Goal: Task Accomplishment & Management: Use online tool/utility

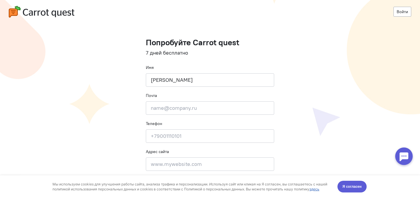
type input "[PERSON_NAME]"
click at [181, 110] on input "email" at bounding box center [210, 107] width 128 height 13
paste input "[EMAIL_ADDRESS][DOMAIN_NAME]"
type input "[EMAIL_ADDRESS][DOMAIN_NAME]"
click at [180, 131] on input at bounding box center [210, 135] width 128 height 13
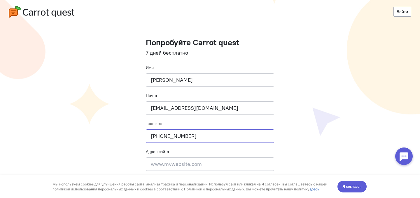
type input "+7943404305"
click at [185, 158] on input at bounding box center [210, 163] width 128 height 13
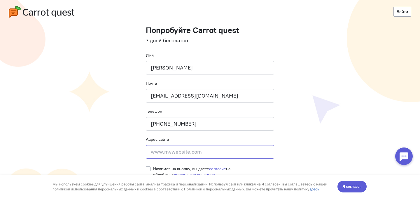
scroll to position [12, 0]
paste input "https://project15913886.tilda.ws/"
type input "https://project15913886.tilda.ws/"
click at [354, 186] on span "Я согласен" at bounding box center [351, 186] width 19 height 6
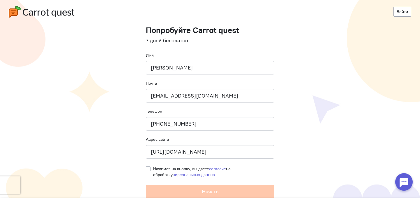
click at [185, 166] on span "Нажимая на кнопку, вы даете согласие на обработку персональных данных" at bounding box center [191, 171] width 77 height 11
click at [151, 166] on input "Нажимая на кнопку, вы даете согласие на обработку персональных данных" at bounding box center [148, 168] width 5 height 5
checkbox input "true"
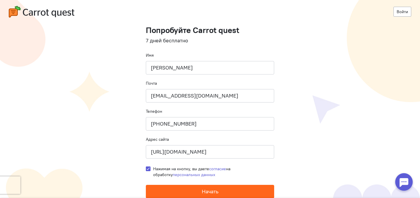
click at [196, 189] on button "Начать" at bounding box center [210, 191] width 128 height 13
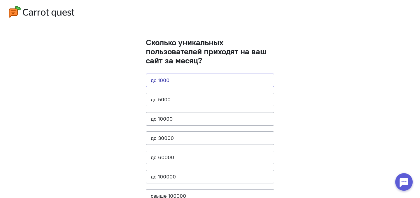
click at [179, 80] on button "до 1000" at bounding box center [210, 80] width 128 height 13
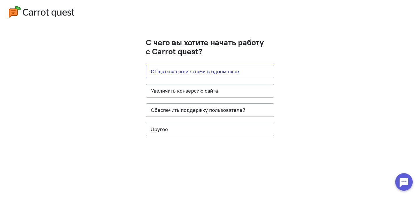
click at [178, 74] on button "Общаться с клиентами в одном окне" at bounding box center [210, 71] width 128 height 13
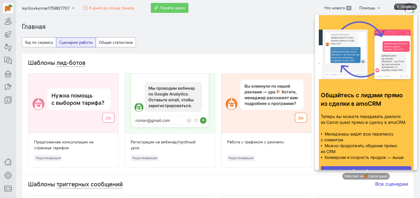
click at [405, 6] on div "Закрыть" at bounding box center [407, 7] width 15 height 6
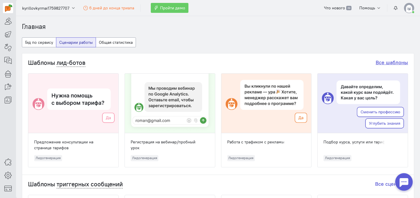
click at [396, 64] on link "Все шаблоны" at bounding box center [392, 62] width 32 height 7
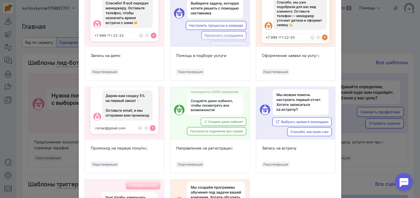
scroll to position [496, 0]
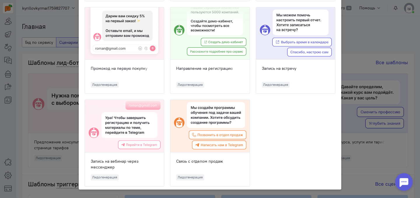
drag, startPoint x: 80, startPoint y: 16, endPoint x: 251, endPoint y: 166, distance: 227.7
copy cq-chat-bot-templates-modal-widget "Loremip dol-sitam Consecte adipis, e seddoeiu te incidi utlabo etdolore magn a …"
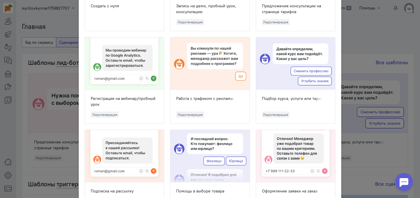
scroll to position [0, 0]
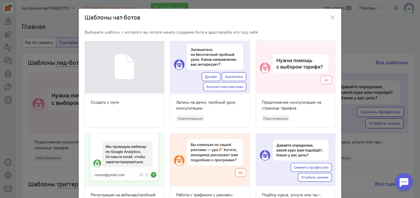
click at [199, 102] on div "Запись на демо, пробный урок, консультацию" at bounding box center [209, 105] width 67 height 12
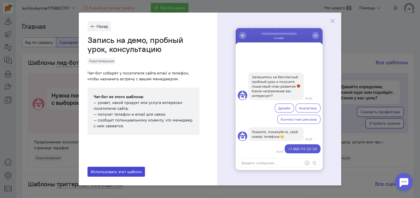
click at [119, 172] on span "Использовать этот шаблон" at bounding box center [116, 171] width 51 height 5
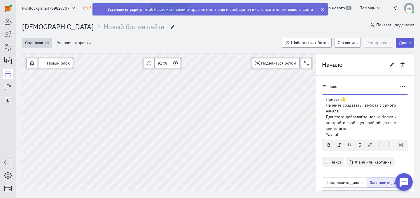
click at [346, 111] on p "Начните создавать чат-бота с самого начала." at bounding box center [365, 108] width 78 height 12
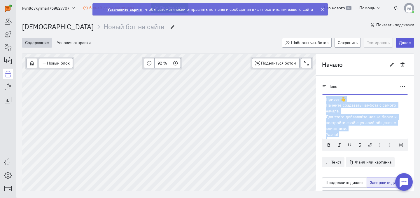
scroll to position [2, 0]
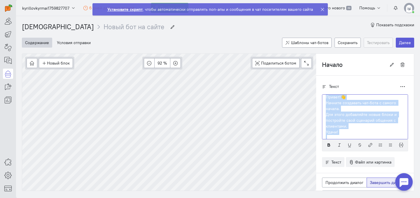
copy div "Привет!👋 Начните создавать чат-бота с самого начала. Для этого добавляйте новые…"
click at [368, 115] on p "Для этого добавляйте новые блоки и постройте свой сценарий общения с клиентами." at bounding box center [365, 120] width 78 height 18
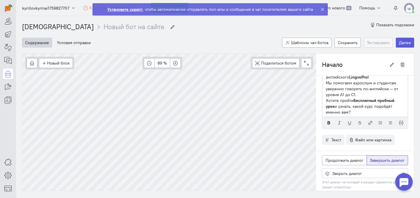
scroll to position [37, 0]
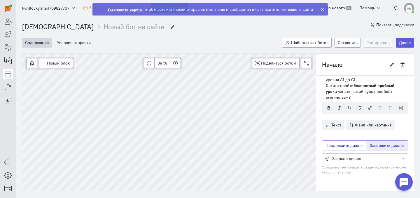
click at [341, 146] on span "Продолжить диалог" at bounding box center [345, 145] width 38 height 5
click at [329, 146] on input "Продолжить диалог" at bounding box center [328, 144] width 4 height 4
radio input "true"
radio input "false"
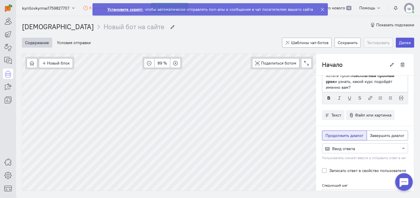
scroll to position [47, 0]
click at [342, 146] on div at bounding box center [364, 148] width 85 height 6
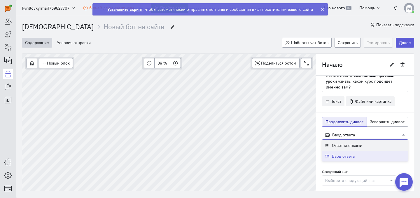
click at [342, 146] on span "Ответ кнопками" at bounding box center [347, 145] width 30 height 5
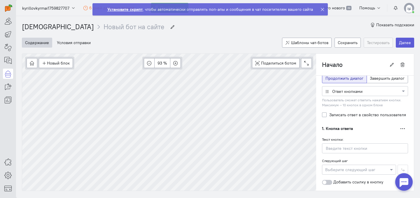
scroll to position [93, 0]
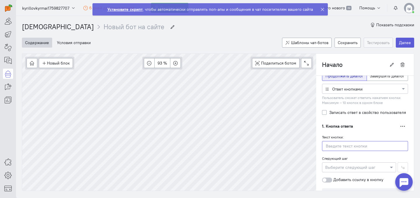
click at [342, 148] on input "text" at bounding box center [365, 146] width 86 height 10
click at [397, 129] on button "button" at bounding box center [402, 126] width 11 height 10
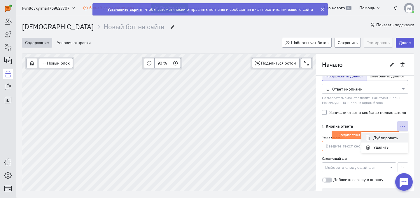
click at [389, 133] on button "Дублировать" at bounding box center [384, 137] width 47 height 9
click at [349, 146] on input "text" at bounding box center [365, 146] width 86 height 10
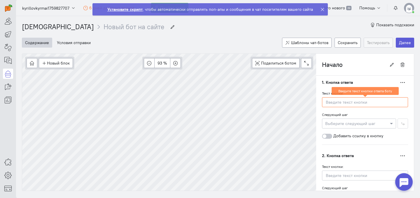
scroll to position [134, 0]
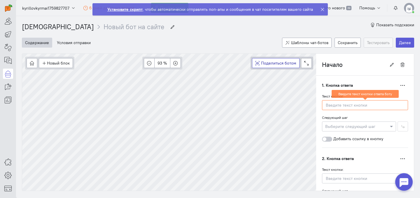
paste input "Да, хочу пройти пробный урок ✅"
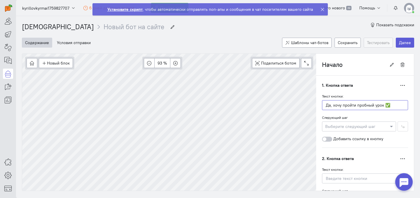
type input "Да, хочу пройти пробный урок ✅"
click at [336, 126] on div at bounding box center [359, 126] width 74 height 6
click at [347, 113] on div "Текст кнопки: Да, хочу пройти пробный урок ✅ Следующий шаг Выберите следующий ш…" at bounding box center [365, 117] width 86 height 48
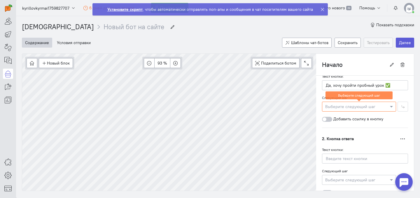
scroll to position [157, 0]
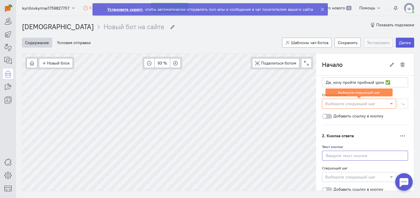
click at [336, 157] on input "text" at bounding box center [365, 156] width 86 height 10
paste input "Хочу сначала узнать про программы 📚"
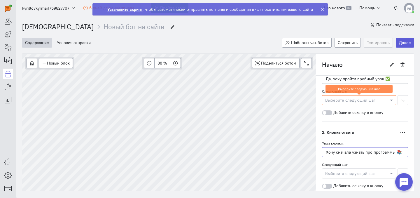
scroll to position [159, 0]
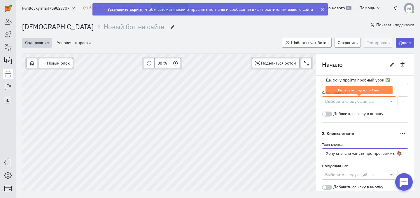
type input "Хочу сначала узнать про программы 📚"
click at [338, 101] on div at bounding box center [359, 101] width 74 height 6
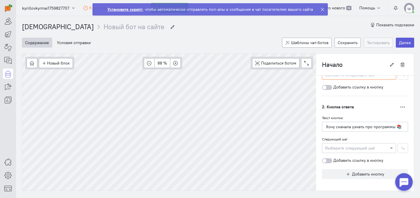
scroll to position [185, 0]
click at [345, 146] on div at bounding box center [359, 148] width 74 height 6
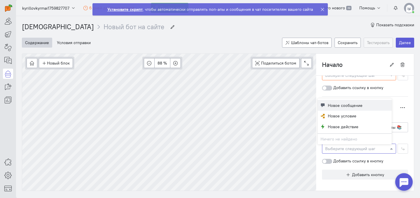
click at [333, 106] on span "Новое сообщение" at bounding box center [345, 105] width 35 height 6
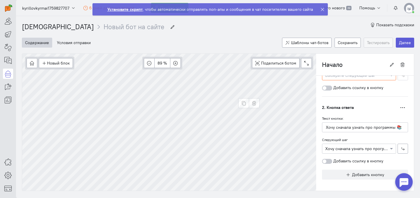
type input "Хочу сначала узнать про программы 📚"
radio input "false"
radio input "true"
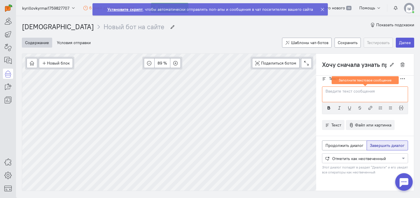
scroll to position [0, 0]
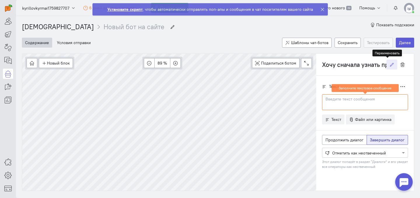
click at [386, 64] on button "button" at bounding box center [391, 65] width 11 height 10
paste input "ыбор курса"
type input "Выбор курса"
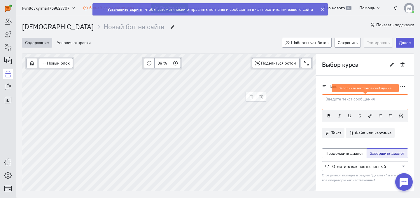
click at [342, 101] on p at bounding box center [365, 99] width 78 height 6
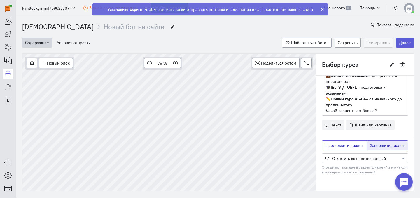
scroll to position [6, 0]
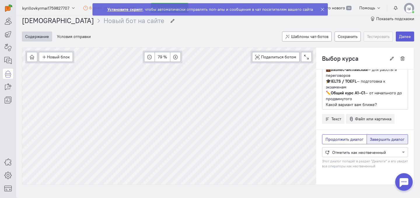
click at [346, 137] on span "Продолжить диалог" at bounding box center [345, 139] width 38 height 5
click at [329, 137] on input "Продолжить диалог" at bounding box center [328, 138] width 4 height 4
radio input "true"
radio input "false"
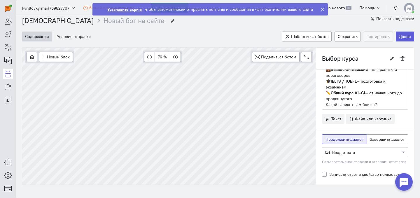
scroll to position [54, 0]
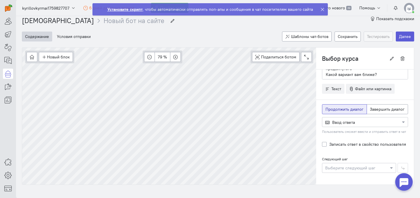
click at [342, 121] on div at bounding box center [364, 122] width 85 height 6
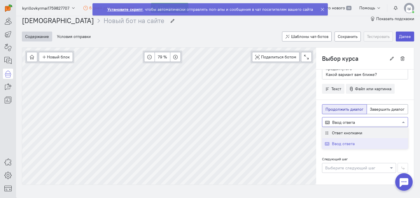
click at [344, 134] on span "Ответ кнопками" at bounding box center [347, 132] width 30 height 5
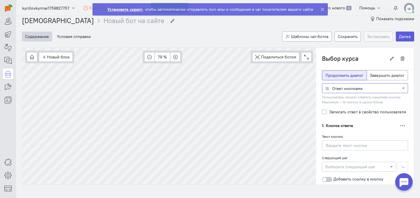
scroll to position [113, 0]
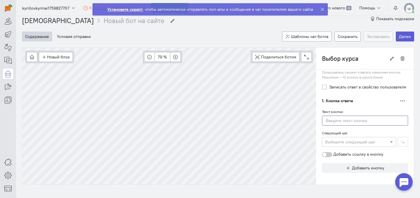
click at [355, 120] on input "text" at bounding box center [365, 121] width 86 height 10
paste input "Разговорный интенсив"
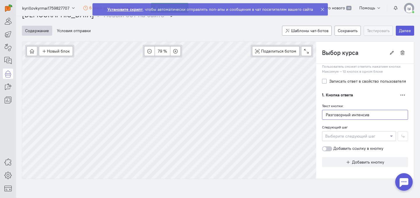
scroll to position [13, 0]
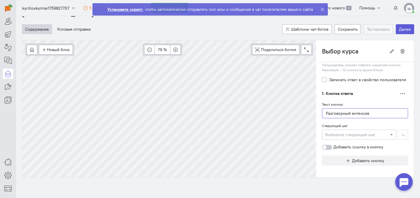
type input "Разговорный интенсив"
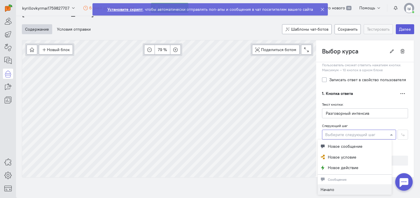
click at [352, 133] on div at bounding box center [359, 134] width 74 height 6
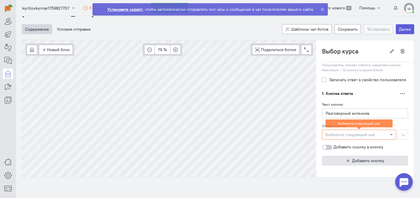
click at [332, 157] on button "Добавить кнопку" at bounding box center [365, 160] width 86 height 10
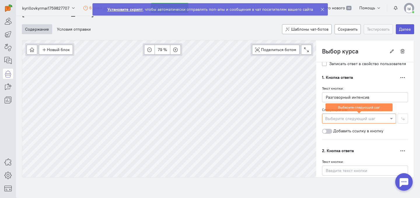
scroll to position [160, 0]
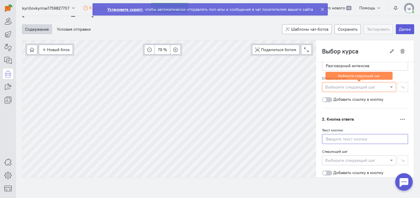
click at [349, 136] on input "text" at bounding box center [365, 139] width 86 height 10
paste input "Бизнес-английский"
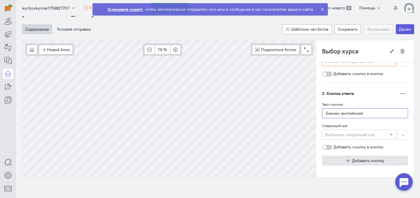
type input "Бизнес-английский"
click at [346, 160] on icon "button" at bounding box center [348, 160] width 4 height 4
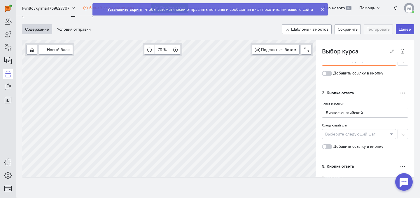
scroll to position [260, 0]
click at [346, 155] on cq-branch-action-container "3. Кнопка ответа Переместить выше Дублировать Удалить Текст кнопки: Следующий ш…" at bounding box center [365, 118] width 86 height 73
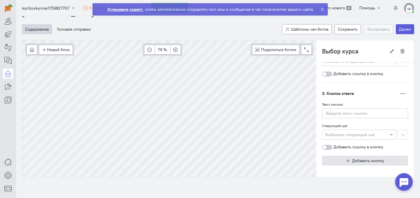
click at [346, 158] on button "Добавить кнопку" at bounding box center [365, 160] width 86 height 10
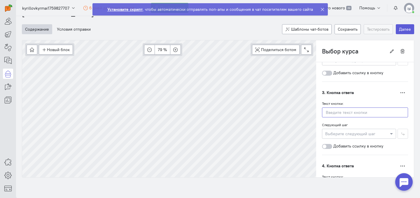
click at [344, 113] on input "text" at bounding box center [365, 112] width 86 height 10
paste input "IELTS / TOEFL"
type input "IELTS / TOEFL"
click at [352, 132] on div at bounding box center [359, 133] width 74 height 6
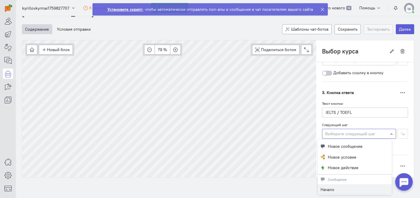
click at [334, 122] on div "Следующий шаг Выберите следующий шаг" at bounding box center [365, 130] width 86 height 17
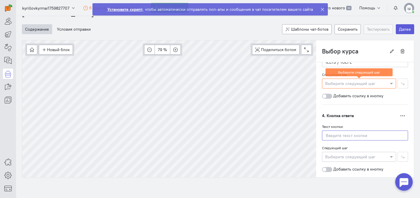
click at [340, 137] on input "text" at bounding box center [365, 135] width 86 height 10
paste input "Общий курс"
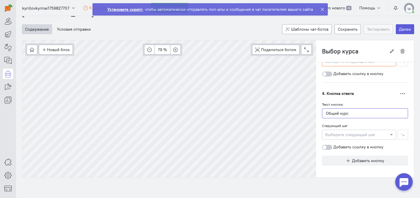
type input "Общий курс"
click at [347, 136] on div at bounding box center [359, 134] width 74 height 6
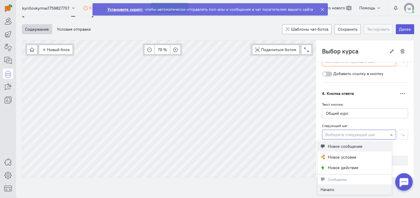
click at [332, 144] on span "Новое сообщение" at bounding box center [345, 146] width 35 height 6
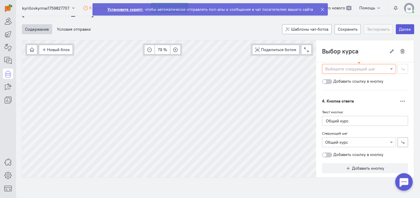
scroll to position [290, 0]
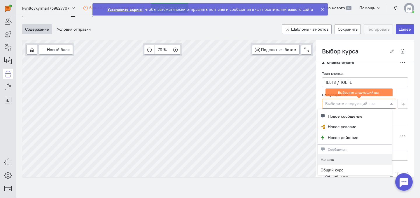
click at [340, 102] on div at bounding box center [359, 103] width 74 height 6
click at [337, 169] on span "Общий курс" at bounding box center [332, 169] width 23 height 5
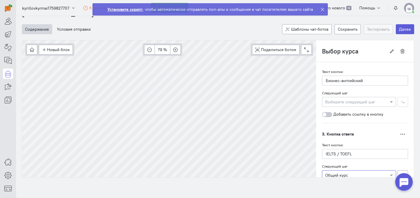
scroll to position [210, 0]
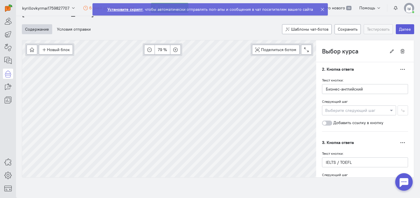
click at [340, 111] on div at bounding box center [359, 110] width 74 height 6
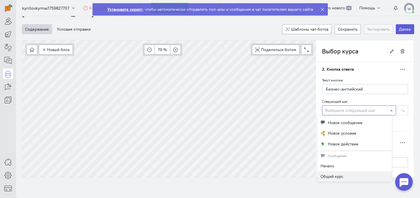
click at [337, 176] on span "Общий курс" at bounding box center [332, 176] width 23 height 5
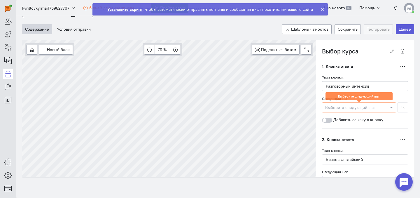
scroll to position [139, 0]
click at [341, 109] on div at bounding box center [359, 107] width 74 height 6
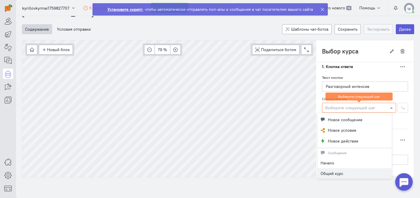
click at [337, 169] on div "Общий курс" at bounding box center [355, 173] width 74 height 11
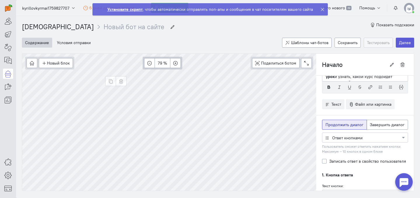
scroll to position [4, 0]
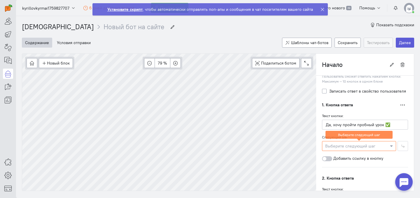
click at [356, 145] on div at bounding box center [359, 146] width 74 height 6
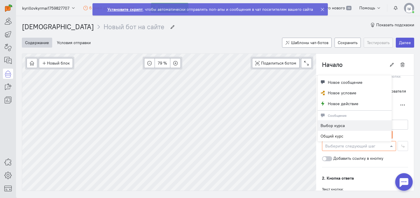
scroll to position [114, 0]
click at [342, 134] on span "Общий курс" at bounding box center [332, 135] width 23 height 5
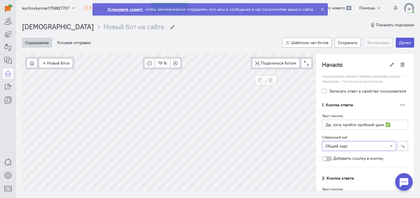
type input "Общий курс"
radio input "false"
radio input "true"
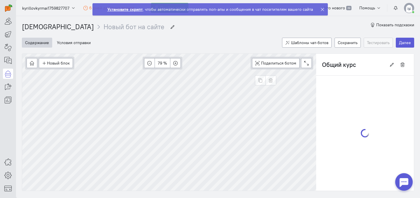
scroll to position [0, 0]
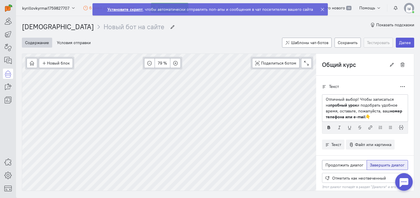
click at [346, 101] on p "Отличный выбор! Чтобы записаться на пробный урок и подобрать удобное время, ост…" at bounding box center [365, 107] width 78 height 23
click at [351, 109] on p "Отлично! Чтобы записаться на пробный урок и подобрать удобное время, оставьте, …" at bounding box center [365, 107] width 78 height 23
type input "Выбор курса"
radio input "true"
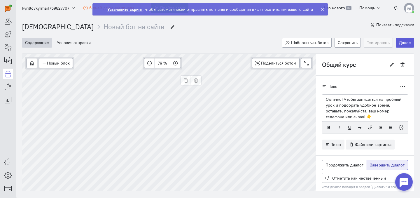
radio input "false"
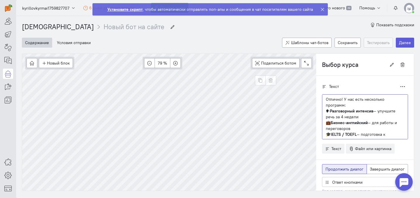
click at [331, 121] on strong "Бизнес-английский" at bounding box center [349, 122] width 37 height 5
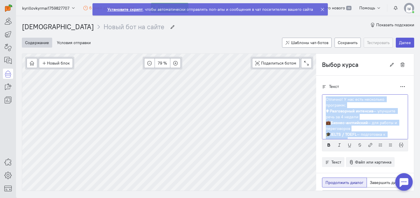
scroll to position [2, 0]
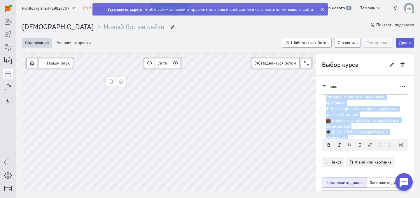
type input "Начало"
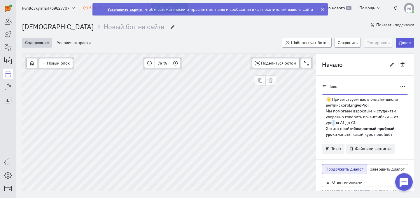
click at [331, 122] on p "Мы помогаем взрослым и студентам уверенно говорить по-английски — от уровня A1 …" at bounding box center [365, 117] width 78 height 18
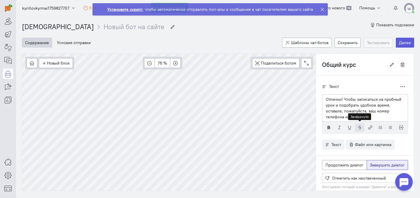
scroll to position [20, 0]
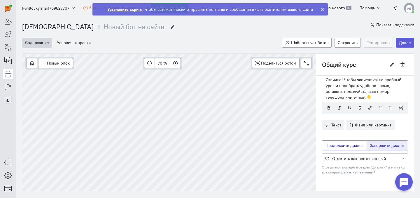
click at [331, 146] on span "Продолжить диалог" at bounding box center [345, 145] width 38 height 5
click at [329, 146] on input "Продолжить диалог" at bounding box center [328, 144] width 4 height 4
radio input "true"
radio input "false"
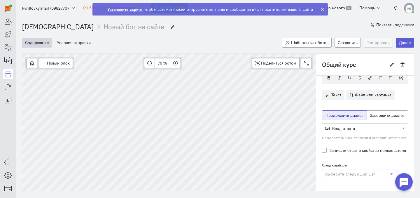
click at [335, 135] on small "Пользователь сможет ввести и отправить ответ в чат" at bounding box center [364, 137] width 84 height 5
click at [335, 131] on div "Ввод ответа" at bounding box center [362, 128] width 75 height 6
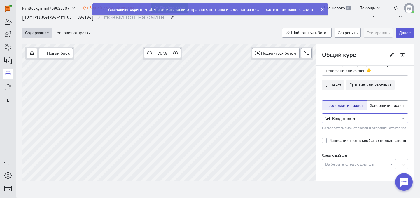
scroll to position [11, 0]
click at [344, 162] on div at bounding box center [359, 163] width 74 height 6
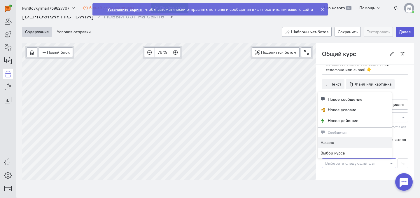
click at [344, 162] on div at bounding box center [359, 163] width 74 height 6
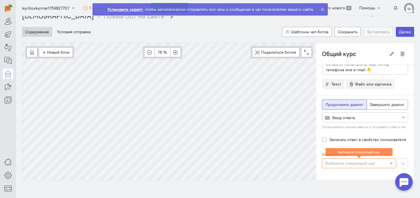
click at [335, 135] on div "Записать ответ в свойство пользователя" at bounding box center [365, 140] width 86 height 12
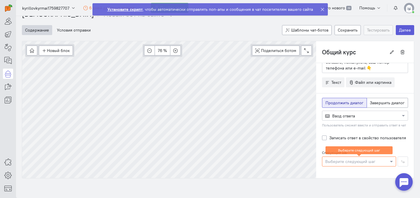
scroll to position [13, 0]
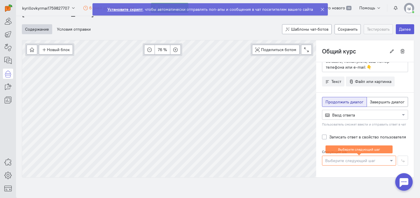
click at [342, 159] on div at bounding box center [359, 160] width 74 height 6
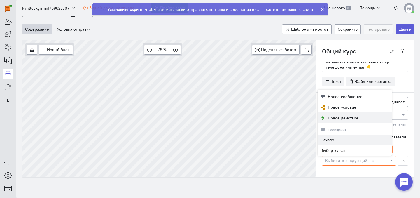
click at [335, 121] on button "Новое действие" at bounding box center [355, 117] width 74 height 11
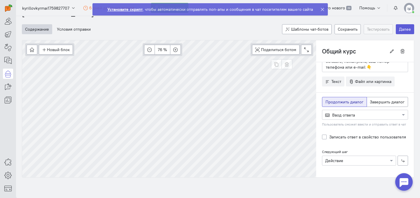
type input "Действие"
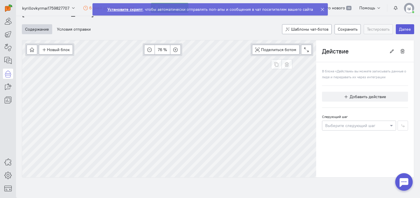
scroll to position [0, 0]
click at [345, 98] on button "Добавить действие" at bounding box center [365, 97] width 86 height 10
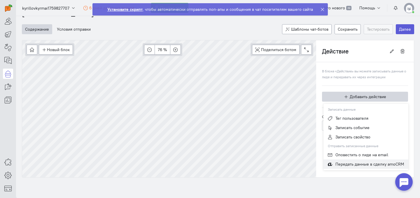
click at [345, 160] on button "Передать данные в сделку amoCRM" at bounding box center [365, 163] width 85 height 9
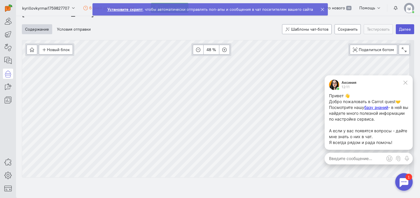
click at [404, 8] on div "Что нового 39 Помощь" at bounding box center [367, 8] width 93 height 10
click at [405, 8] on img at bounding box center [409, 8] width 10 height 10
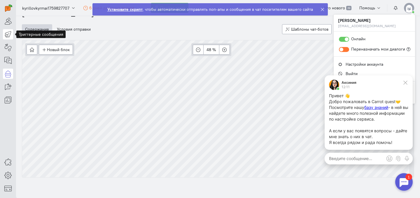
click at [6, 32] on icon at bounding box center [7, 34] width 7 height 7
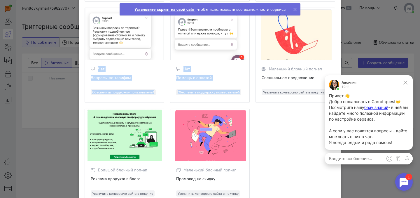
scroll to position [588, 0]
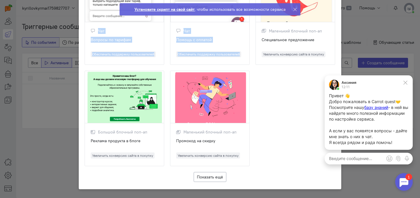
drag, startPoint x: 83, startPoint y: 18, endPoint x: 238, endPoint y: 146, distance: 201.8
copy cq-ready-auto-messages-modal "Loremip dolorsitam consectet Adipisci elitse, d eiusmodt in utlabo etdolo magna…"
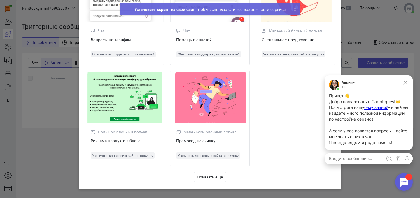
scroll to position [124, 0]
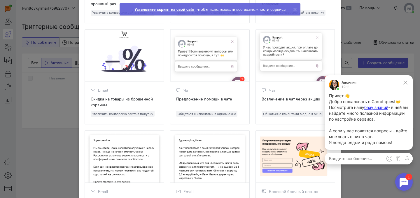
click at [293, 99] on div "Вовлечение в чат через акцию" at bounding box center [295, 102] width 67 height 12
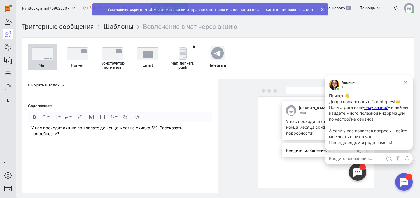
click at [20, 19] on section "Триггерные сообщения Шаблоны Вовлечение в чат через акцию Чат Поп-ап Конструкто…" at bounding box center [218, 107] width 404 height 182
click at [86, 138] on div "У нас проходит акция: при оплате до конца месяца скидка 5%. Рассказать подробно…" at bounding box center [119, 144] width 183 height 44
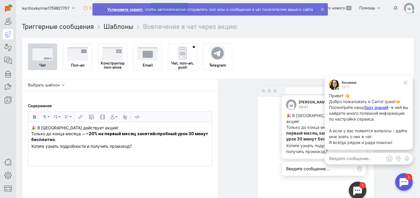
click at [403, 81] on icon at bounding box center [405, 82] width 5 height 5
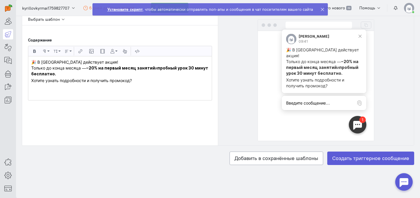
scroll to position [74, 0]
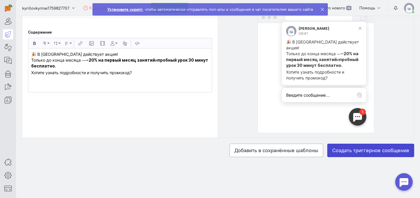
click at [367, 152] on label "Создать триггерное сообщение" at bounding box center [370, 150] width 87 height 13
click at [0, 0] on input "Создать триггерное сообщение" at bounding box center [0, 0] width 0 height 0
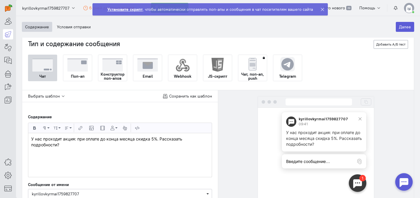
scroll to position [25, 0]
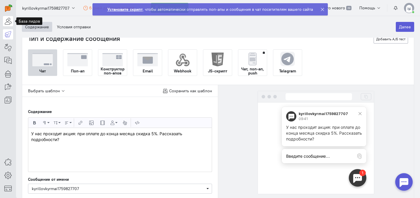
click at [6, 20] on icon at bounding box center [7, 21] width 7 height 7
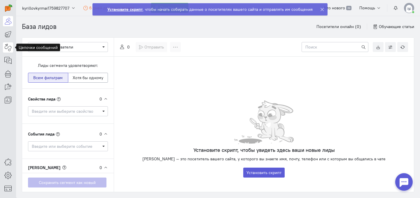
click at [6, 49] on icon at bounding box center [7, 47] width 7 height 7
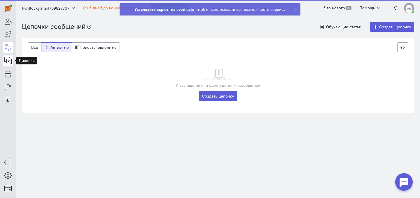
click at [7, 57] on icon at bounding box center [7, 60] width 7 height 7
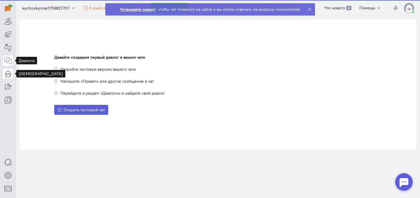
click at [9, 72] on icon at bounding box center [7, 73] width 7 height 7
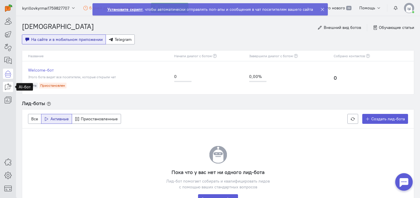
click at [8, 86] on icon at bounding box center [7, 86] width 7 height 7
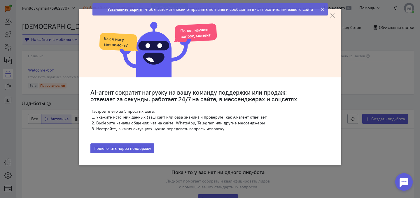
click at [8, 71] on ngb-modal-window "AI-агент сократит нагрузку на вашу команду поддержки или продаж: отвечает за се…" at bounding box center [210, 99] width 420 height 198
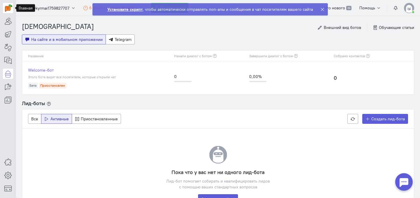
click at [6, 10] on img at bounding box center [8, 7] width 7 height 7
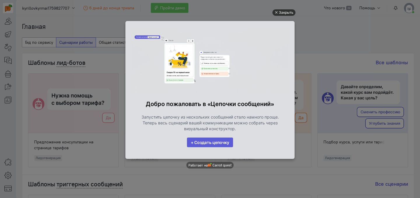
click at [278, 12] on div "Закрыть" at bounding box center [283, 12] width 23 height 6
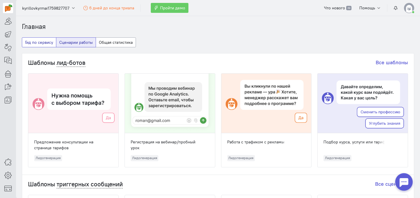
click at [48, 43] on button "Гид по сервису" at bounding box center [39, 42] width 34 height 10
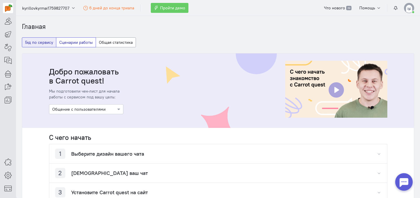
click at [66, 43] on button "Сценарии работы" at bounding box center [76, 42] width 40 height 10
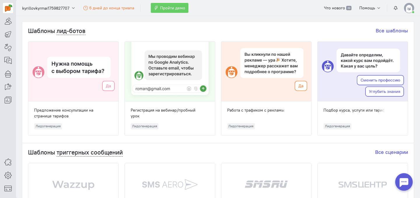
scroll to position [28, 0]
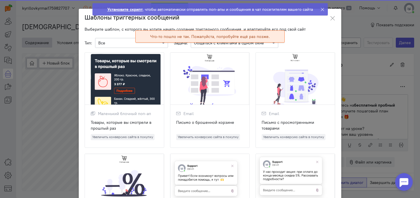
scroll to position [22, 0]
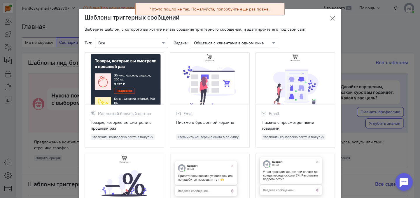
click at [325, 18] on button at bounding box center [333, 18] width 18 height 14
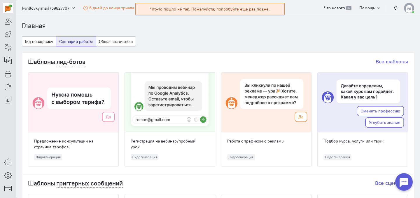
scroll to position [1, 0]
click at [385, 61] on link "Все шаблоны" at bounding box center [392, 61] width 32 height 7
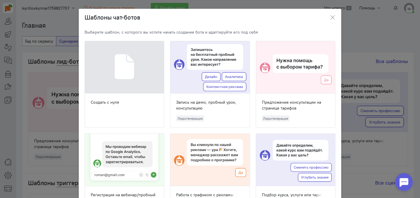
click at [60, 43] on ngb-modal-window "Шаблоны чат-ботов Выберите шаблон, с которого вы хотите начать создание бота и …" at bounding box center [210, 99] width 420 height 198
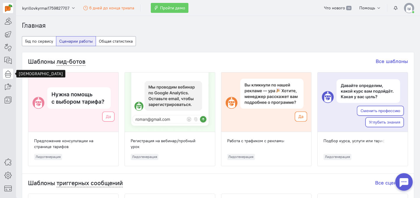
click at [11, 74] on icon at bounding box center [7, 73] width 7 height 7
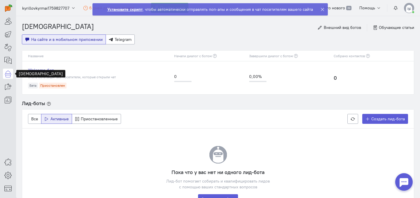
click at [40, 68] on link "Welcome-бот" at bounding box center [98, 70] width 140 height 6
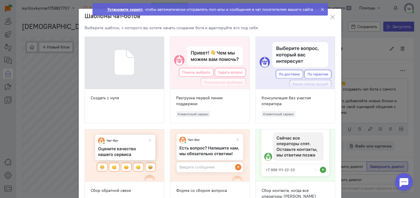
scroll to position [22, 0]
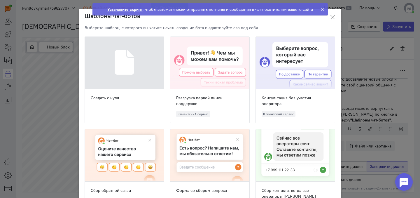
click at [333, 15] on icon at bounding box center [333, 17] width 6 height 6
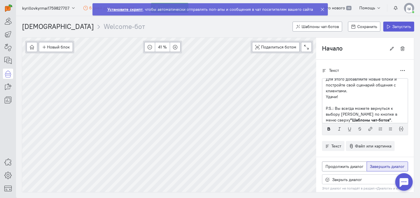
click at [34, 21] on nav "[DEMOGRAPHIC_DATA] Welcome-бот" at bounding box center [83, 26] width 123 height 21
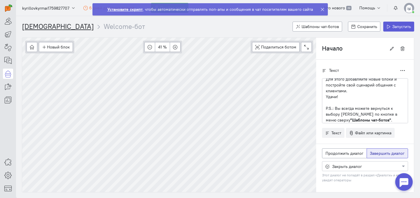
click at [35, 26] on link "[DEMOGRAPHIC_DATA]" at bounding box center [58, 26] width 72 height 8
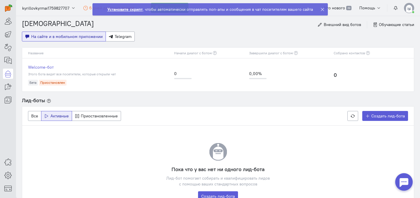
scroll to position [9, 0]
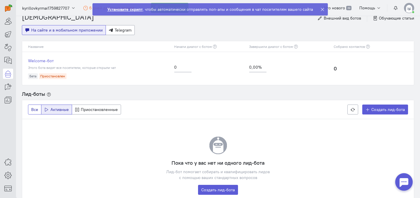
click at [36, 108] on span "Все" at bounding box center [34, 109] width 7 height 5
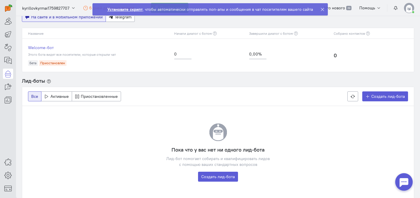
scroll to position [17, 0]
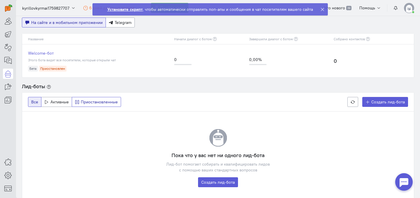
click at [90, 106] on button "Приостановленные" at bounding box center [97, 102] width 50 height 10
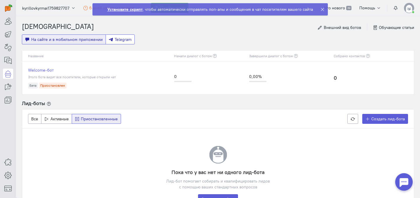
click at [117, 41] on span "Telegram" at bounding box center [123, 39] width 17 height 5
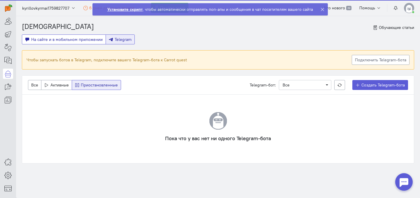
click at [93, 39] on span "На сайте и в мобильном приложении" at bounding box center [66, 39] width 71 height 5
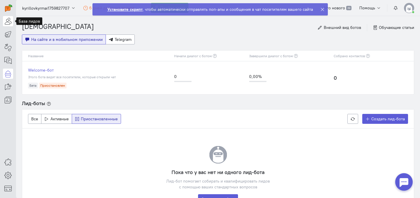
click at [6, 20] on icon at bounding box center [7, 21] width 7 height 7
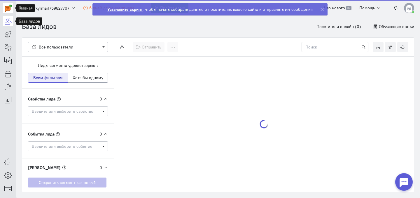
click at [10, 11] on img at bounding box center [8, 7] width 7 height 7
